Goal: Check status: Check status

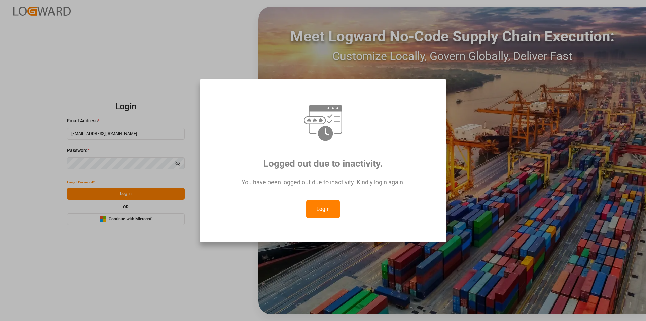
click at [324, 207] on button "Login" at bounding box center [323, 209] width 34 height 18
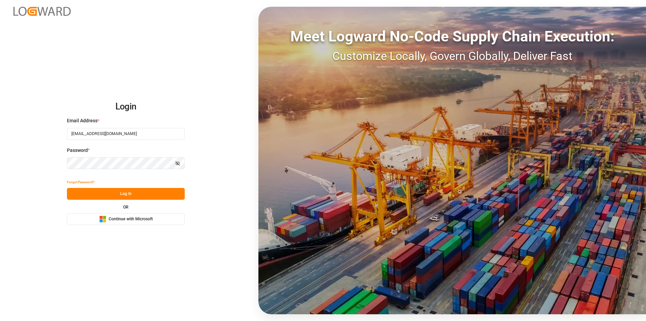
click at [157, 194] on button "Log In" at bounding box center [126, 194] width 118 height 12
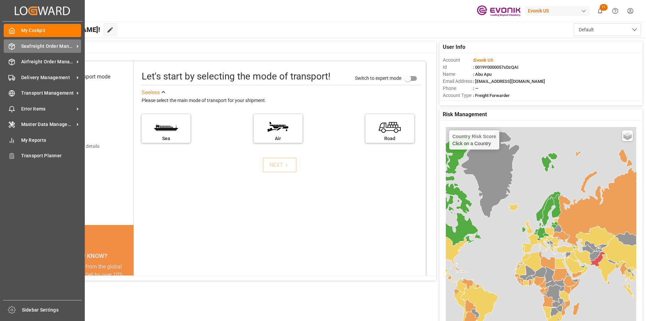
click at [23, 46] on span "Seafreight Order Management" at bounding box center [47, 46] width 53 height 7
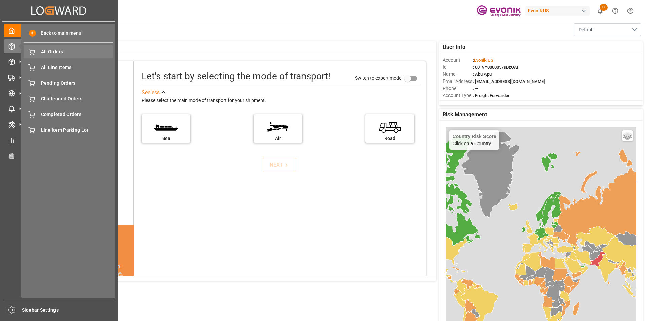
click at [49, 54] on span "All Orders" at bounding box center [77, 51] width 72 height 7
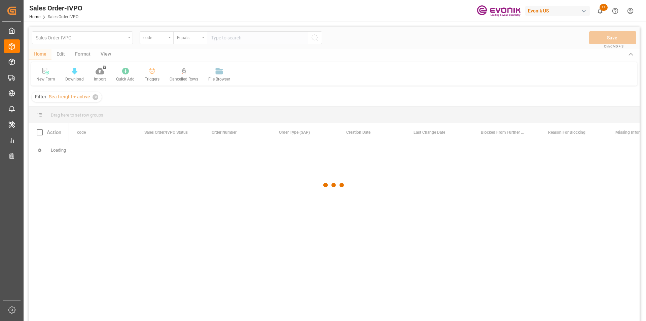
click at [169, 38] on div at bounding box center [334, 185] width 611 height 317
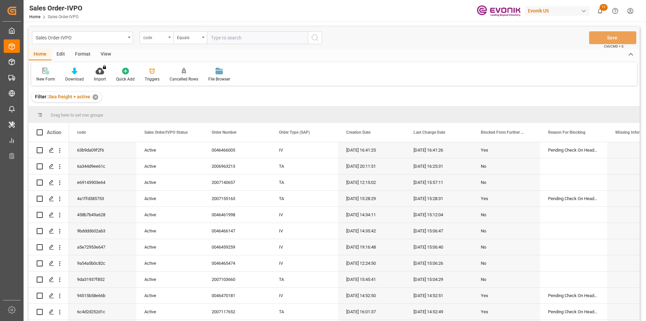
click at [168, 38] on div "code" at bounding box center [157, 37] width 34 height 13
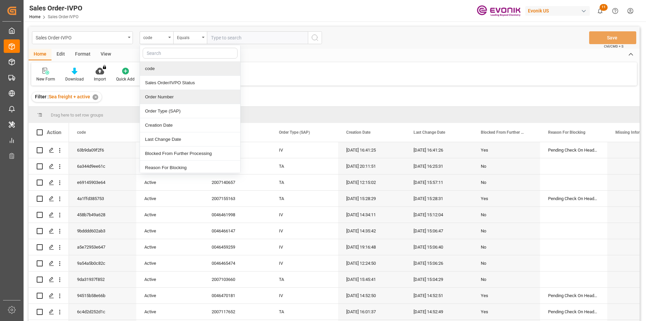
click at [152, 96] on div "Order Number" at bounding box center [190, 97] width 100 height 14
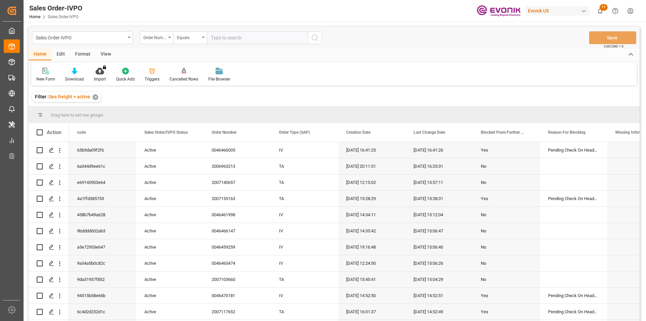
click at [236, 37] on input "text" at bounding box center [257, 37] width 101 height 13
paste input "0046456180"
type input "0046456180"
click at [317, 35] on circle "search button" at bounding box center [314, 37] width 5 height 5
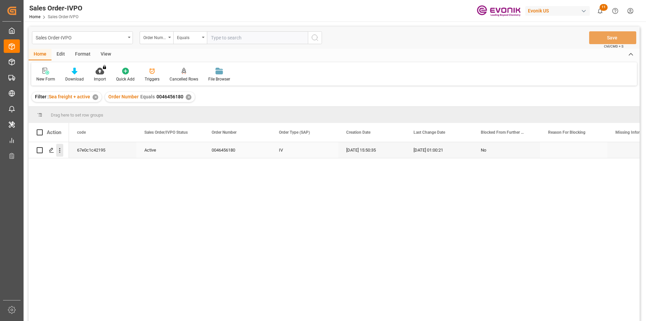
click at [60, 151] on icon "open menu" at bounding box center [59, 150] width 7 height 7
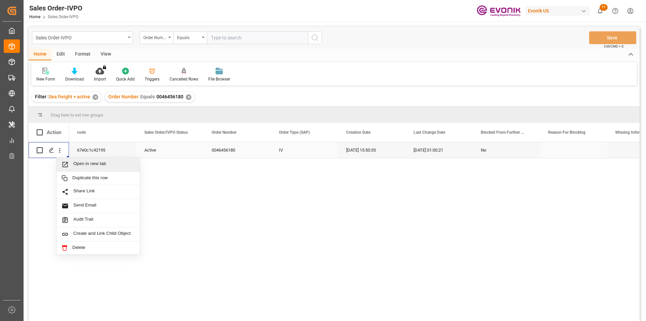
click at [75, 163] on span "Open in new tab" at bounding box center [103, 164] width 61 height 7
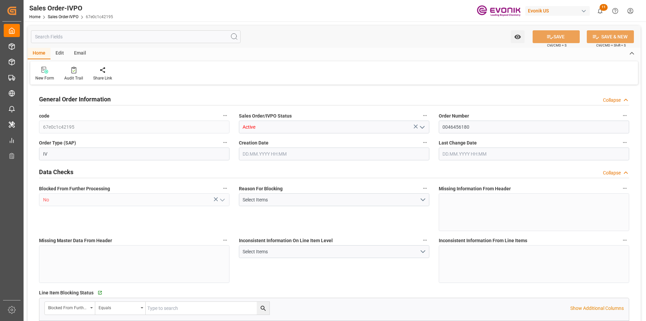
type input "IDSRG"
type input "0"
type input "1"
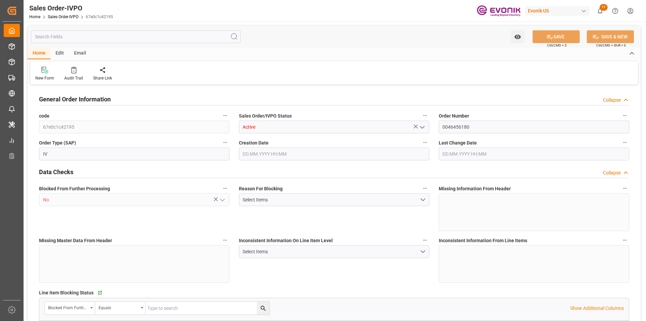
type input "7021.44"
type input "48.8764"
type input "19000"
type input "60"
type input "20.06.2025 15:50"
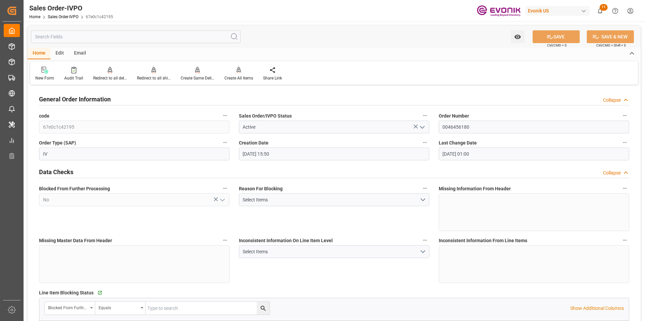
type input "19.08.2025 01:00"
click at [109, 39] on input "text" at bounding box center [136, 36] width 210 height 13
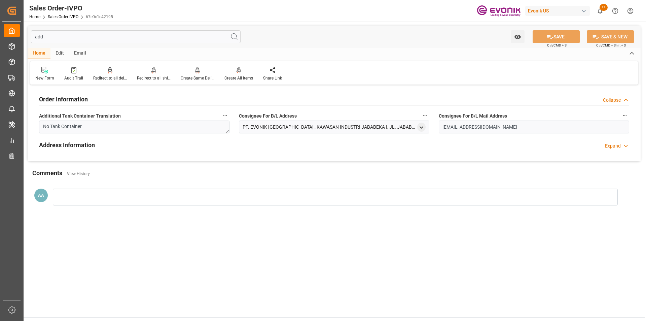
click at [66, 142] on h2 "Address Information" at bounding box center [67, 144] width 56 height 9
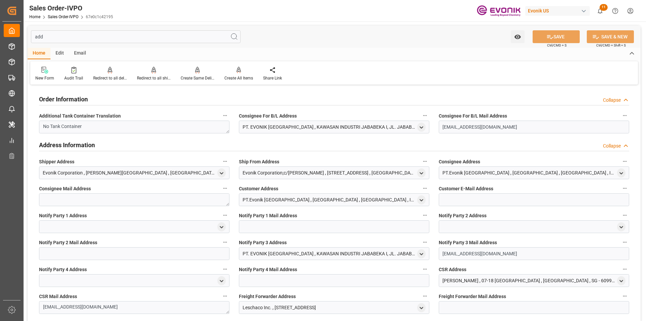
click at [59, 101] on h2 "Order Information" at bounding box center [63, 99] width 49 height 9
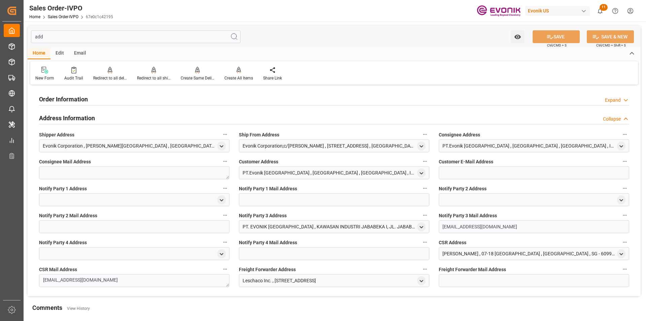
drag, startPoint x: 48, startPoint y: 36, endPoint x: 31, endPoint y: 36, distance: 17.2
click at [41, 36] on input "add" at bounding box center [136, 36] width 210 height 13
click at [126, 40] on input "add" at bounding box center [136, 36] width 210 height 13
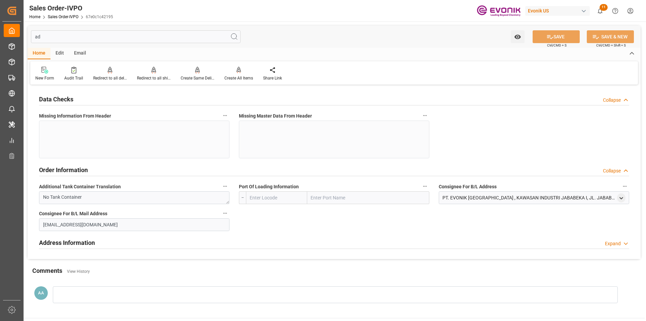
type input "a"
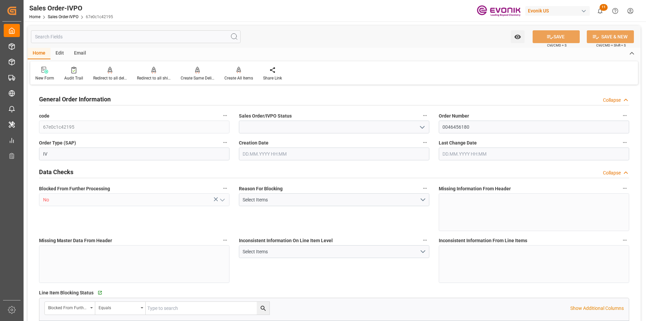
type input "Active"
type input "IDSRG"
type input "0"
type input "Done"
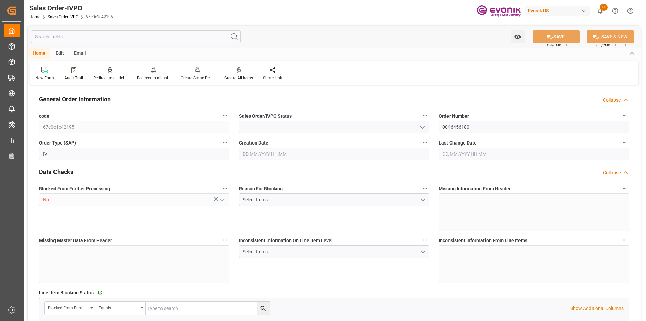
type input "1"
type input "7021.44"
type input "48.8764"
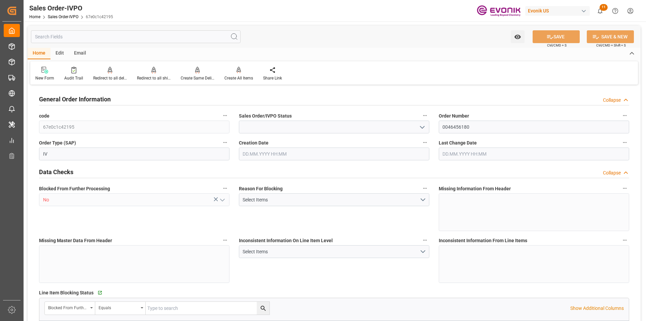
type input "19000"
type input "60"
type input "Done"
type input "20.06.2025 15:50"
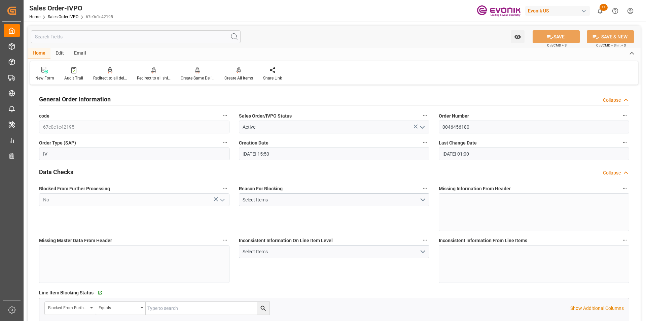
type input "19.08.2025 01:00"
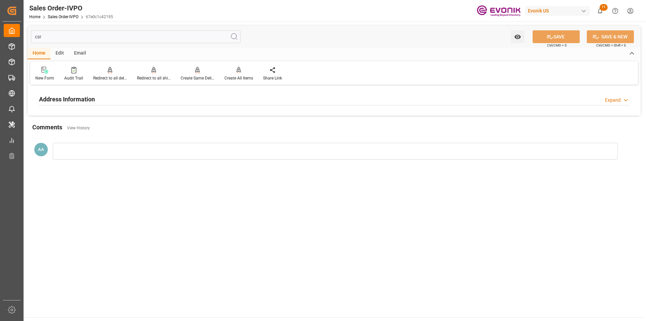
type input "csr"
click at [69, 100] on h2 "Address Information" at bounding box center [67, 99] width 56 height 9
